Goal: Information Seeking & Learning: Learn about a topic

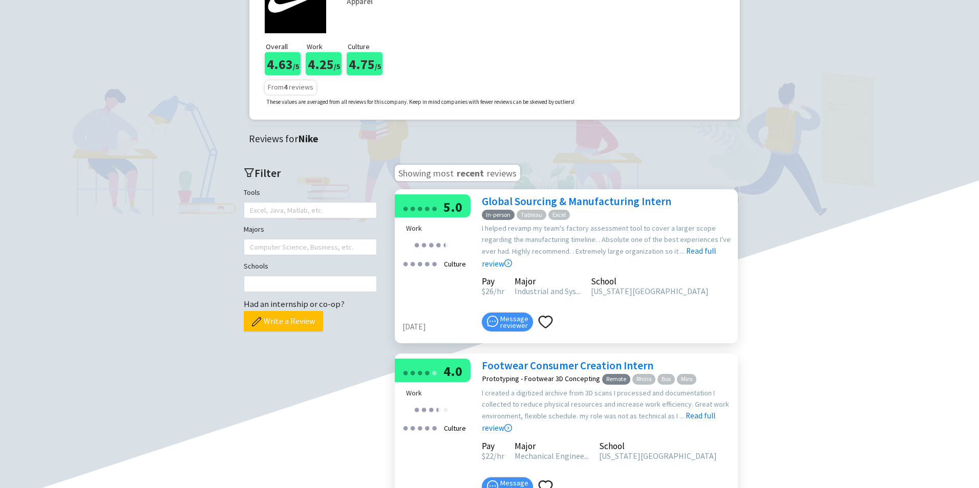
scroll to position [102, 0]
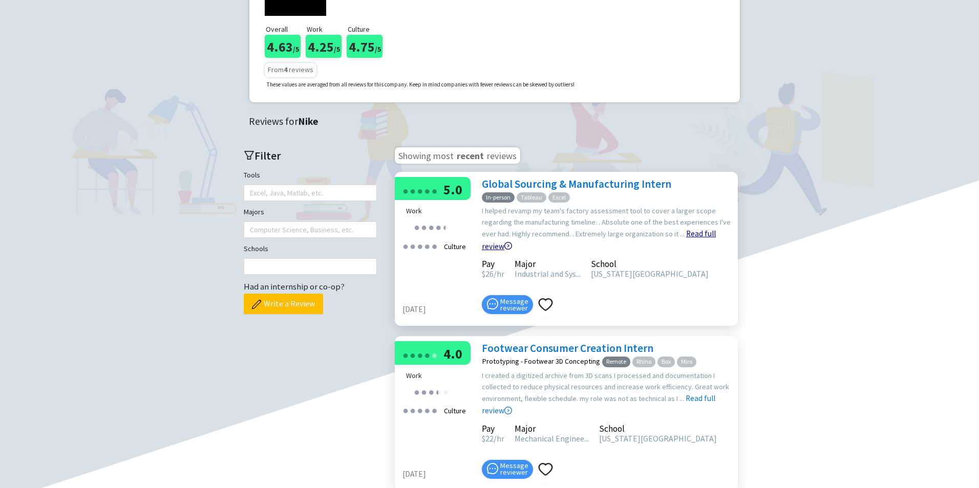
click at [702, 233] on link "Read full review" at bounding box center [599, 214] width 234 height 73
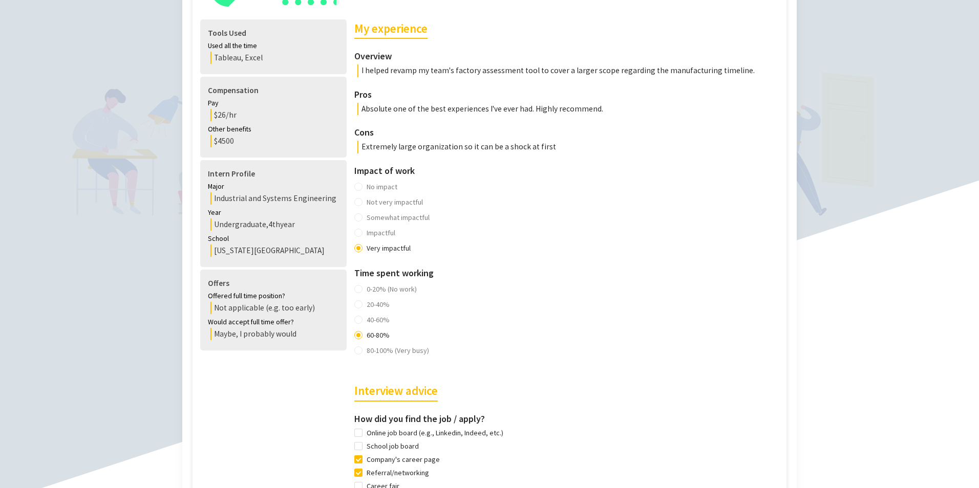
scroll to position [256, 0]
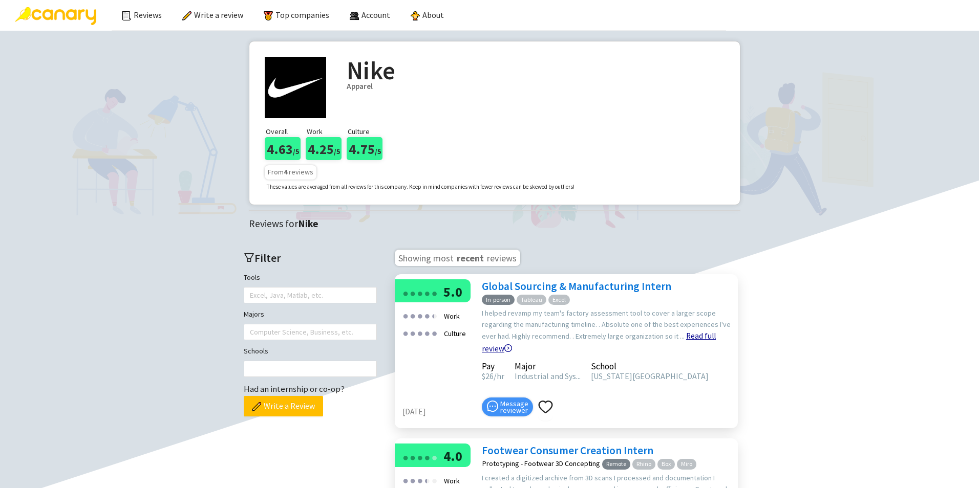
click at [512, 346] on icon "right-circle" at bounding box center [508, 348] width 8 height 8
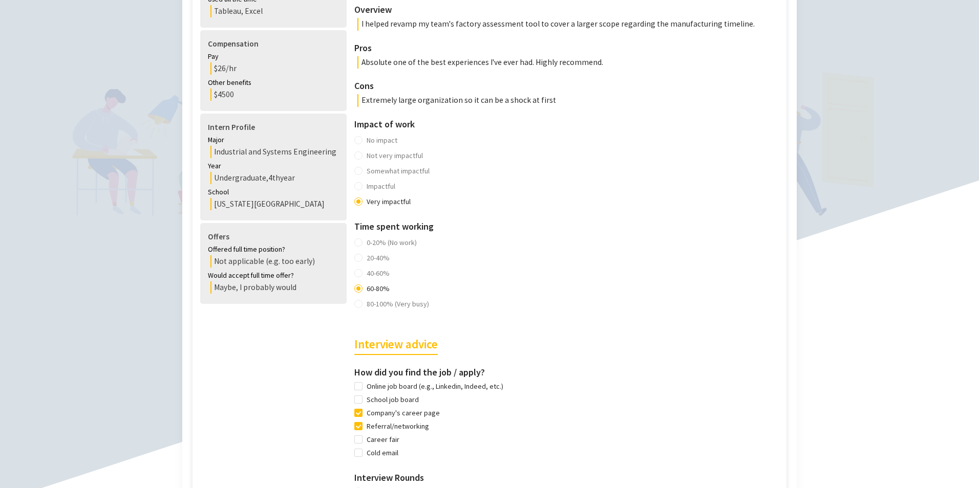
scroll to position [305, 0]
